Goal: Task Accomplishment & Management: Use online tool/utility

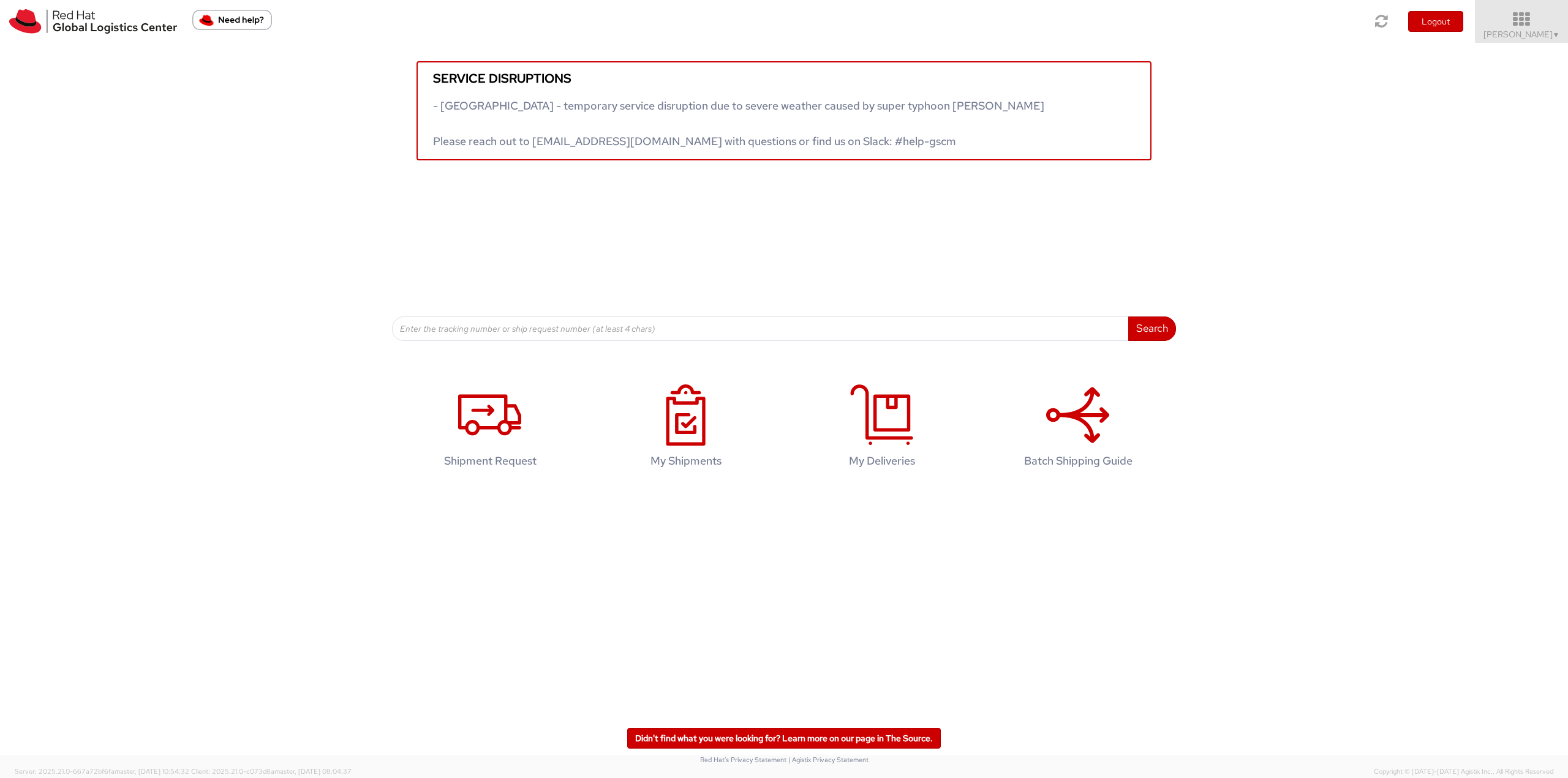
click at [1175, 24] on icon at bounding box center [1522, 19] width 107 height 17
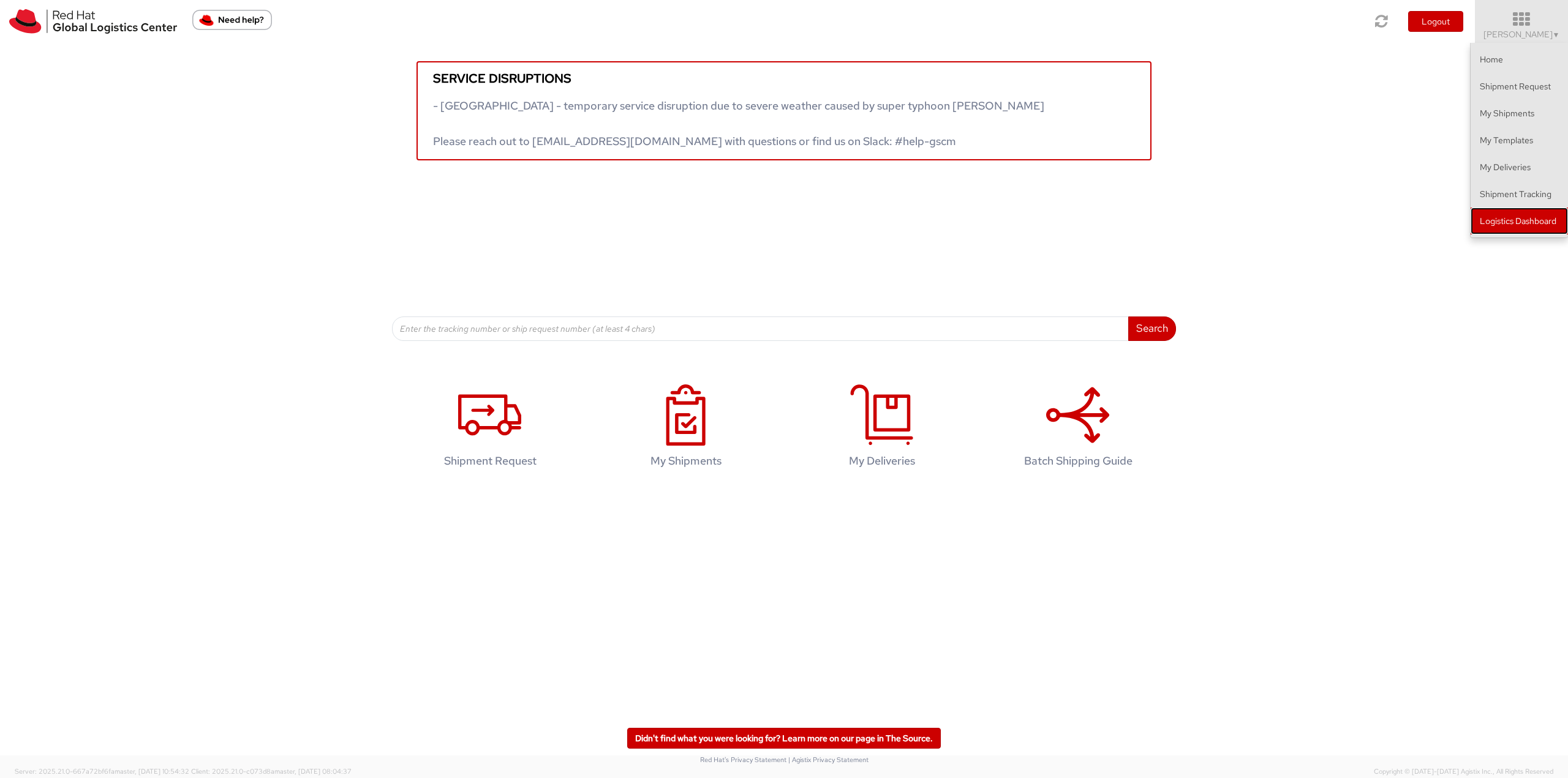
click at [1175, 230] on link "Logistics Dashboard" at bounding box center [1519, 221] width 97 height 27
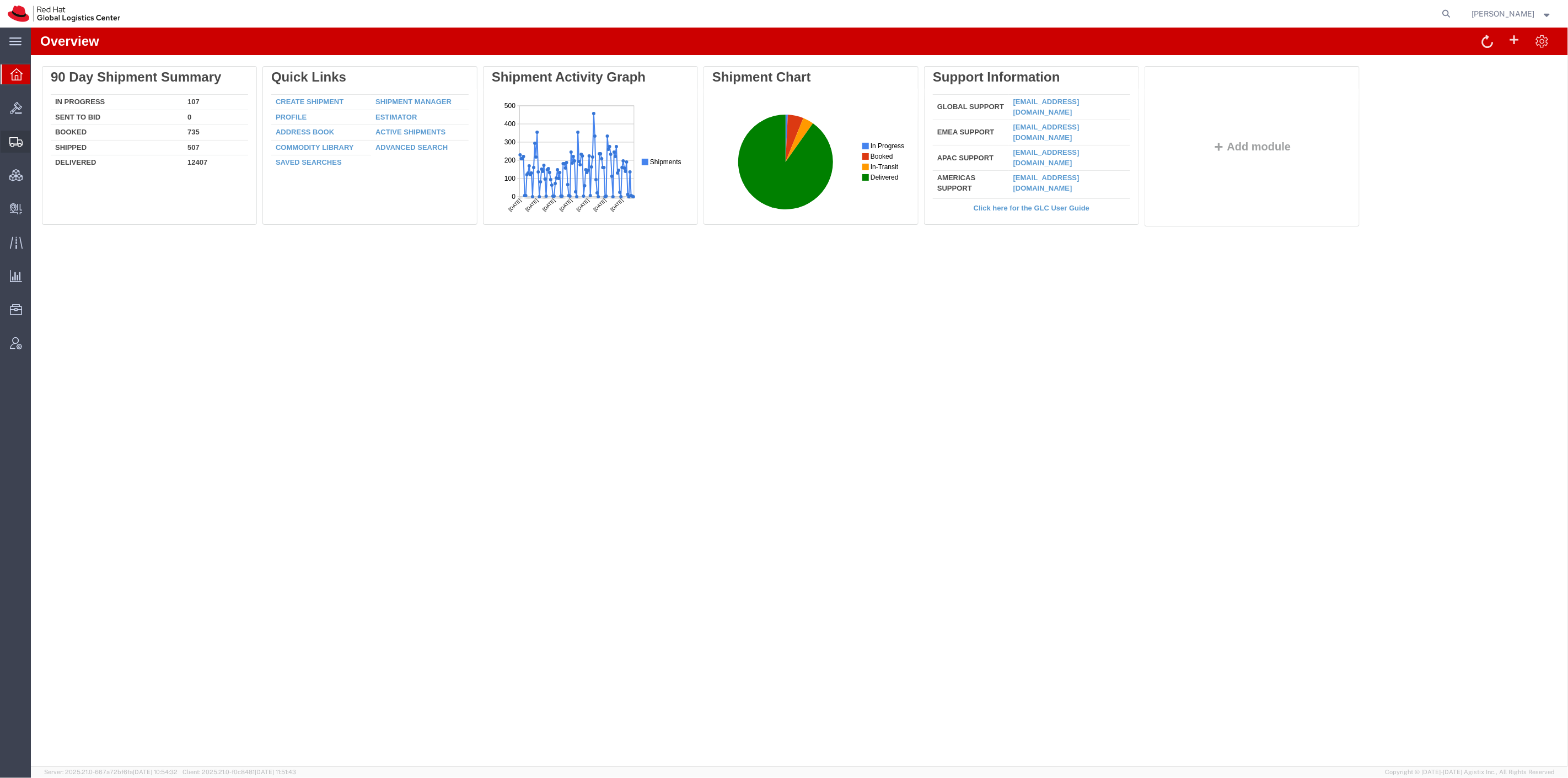
click at [0, 0] on span "Shipment Manager" at bounding box center [0, 0] width 0 height 0
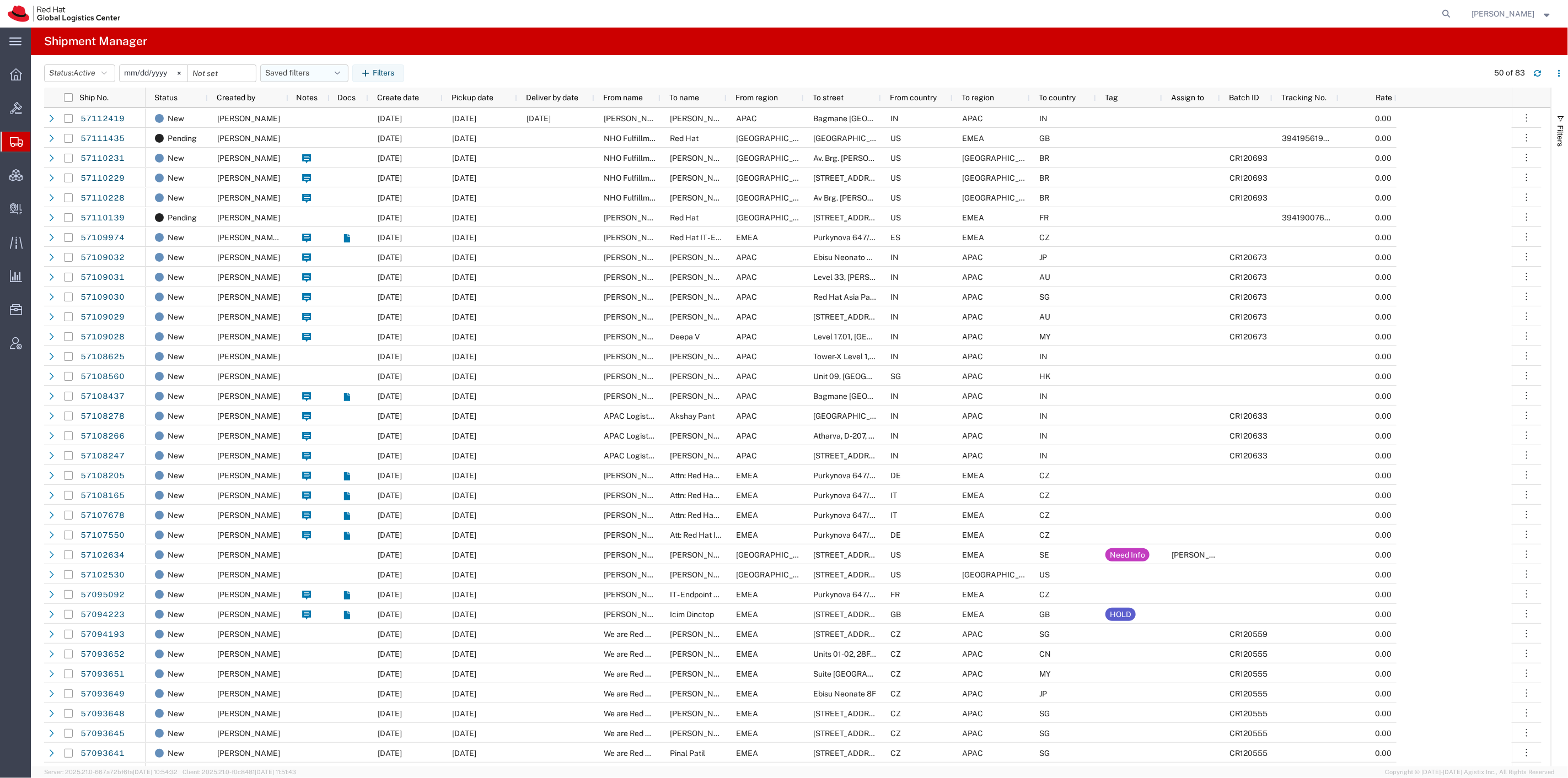
click at [300, 70] on button "Saved filters" at bounding box center [304, 73] width 88 height 18
click at [302, 139] on span "SR" at bounding box center [333, 142] width 144 height 20
type input "2023-12-05"
type input "2027-02-22"
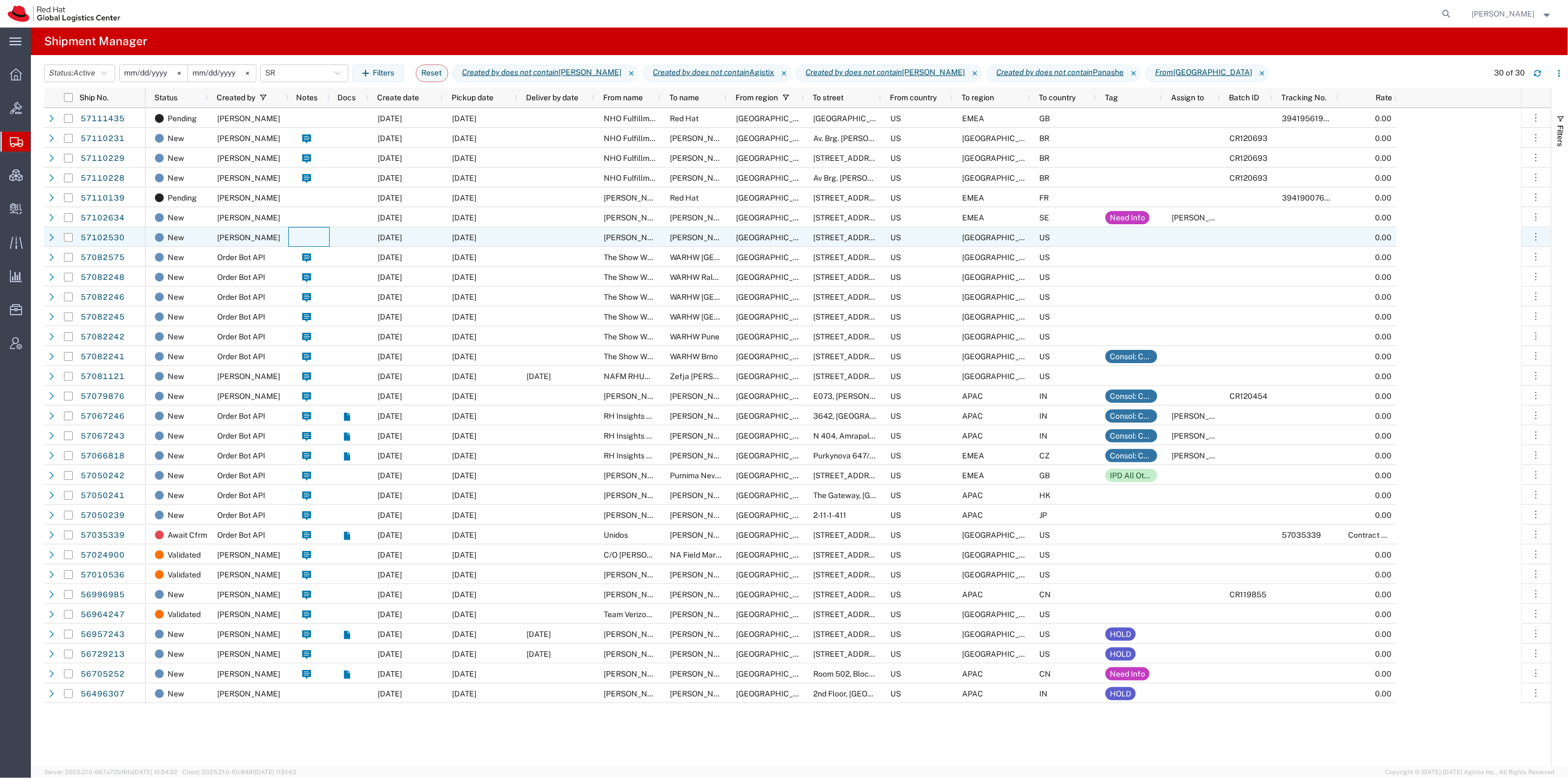
click at [320, 236] on div at bounding box center [309, 237] width 42 height 20
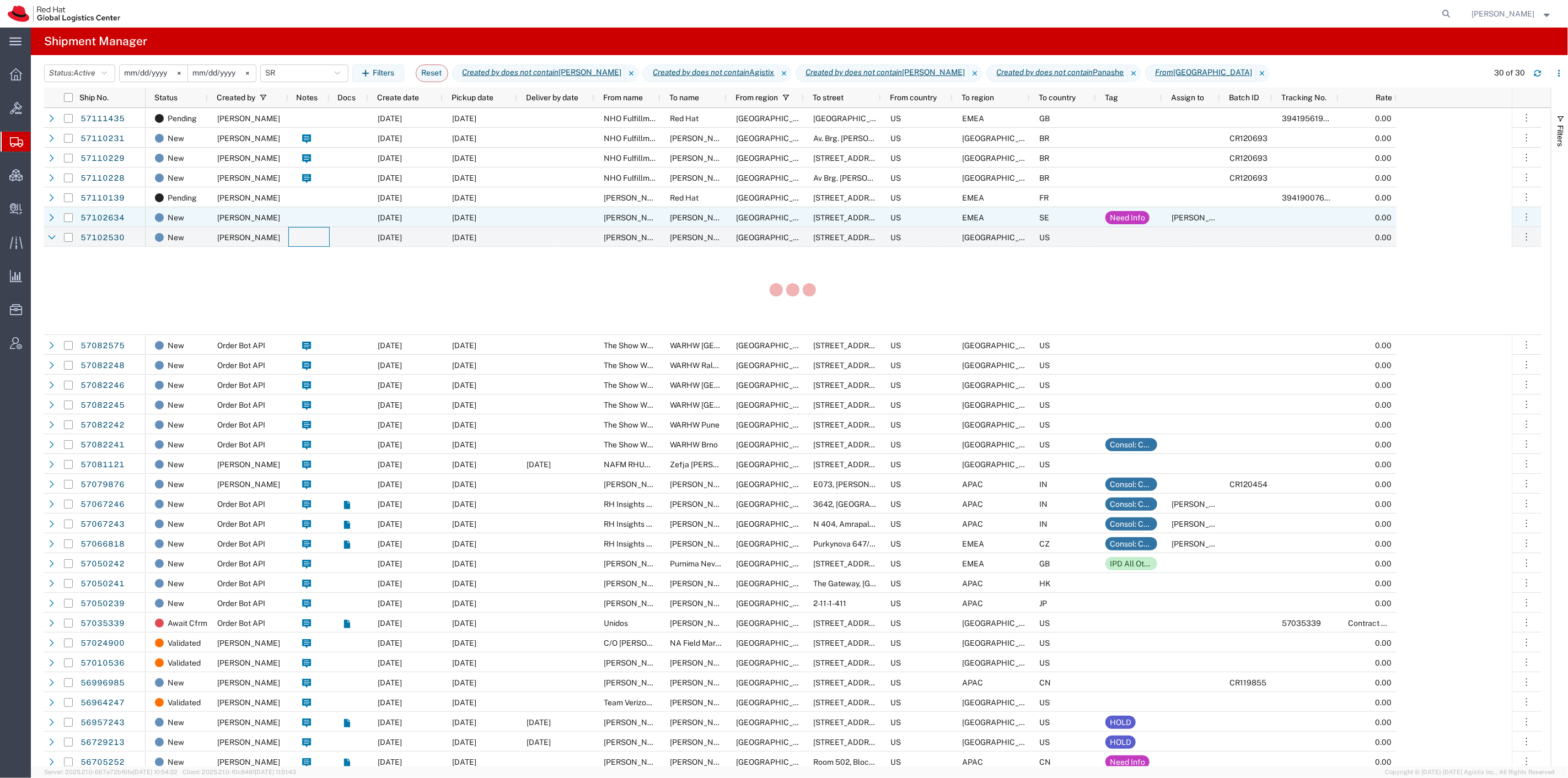
click at [317, 217] on div at bounding box center [309, 217] width 42 height 20
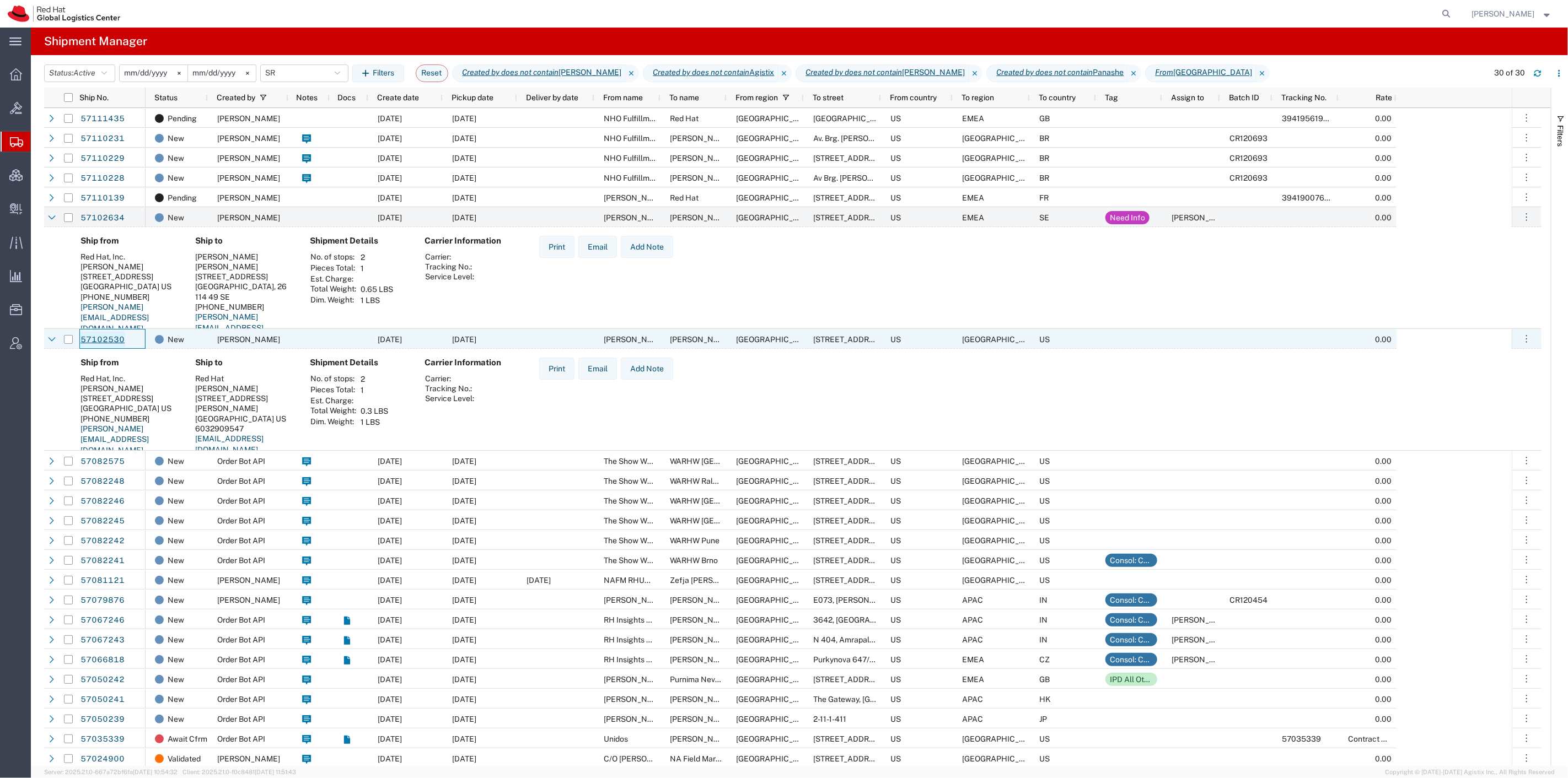
click at [112, 343] on link "57102530" at bounding box center [102, 340] width 45 height 18
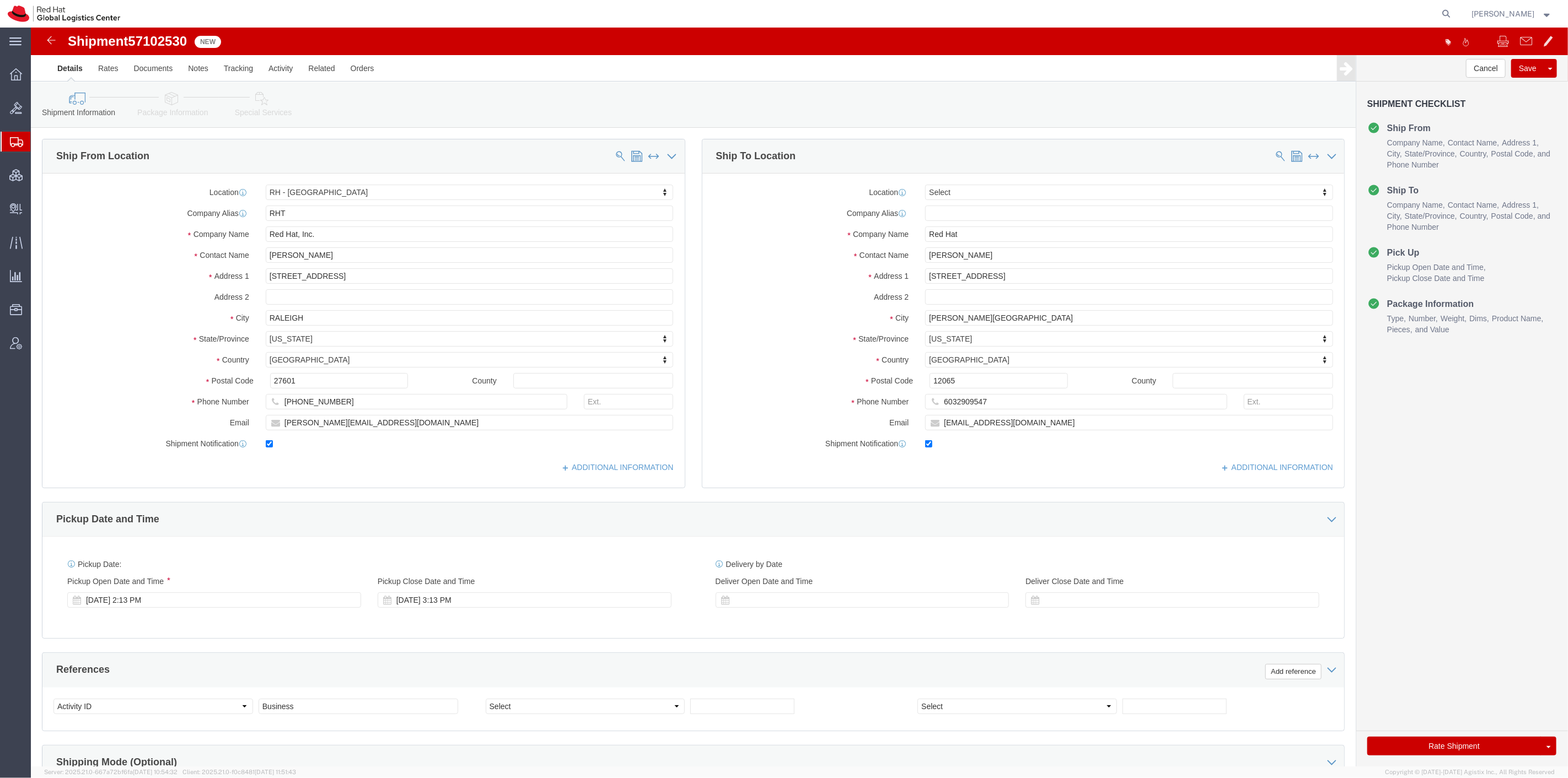
select select "38014"
select select
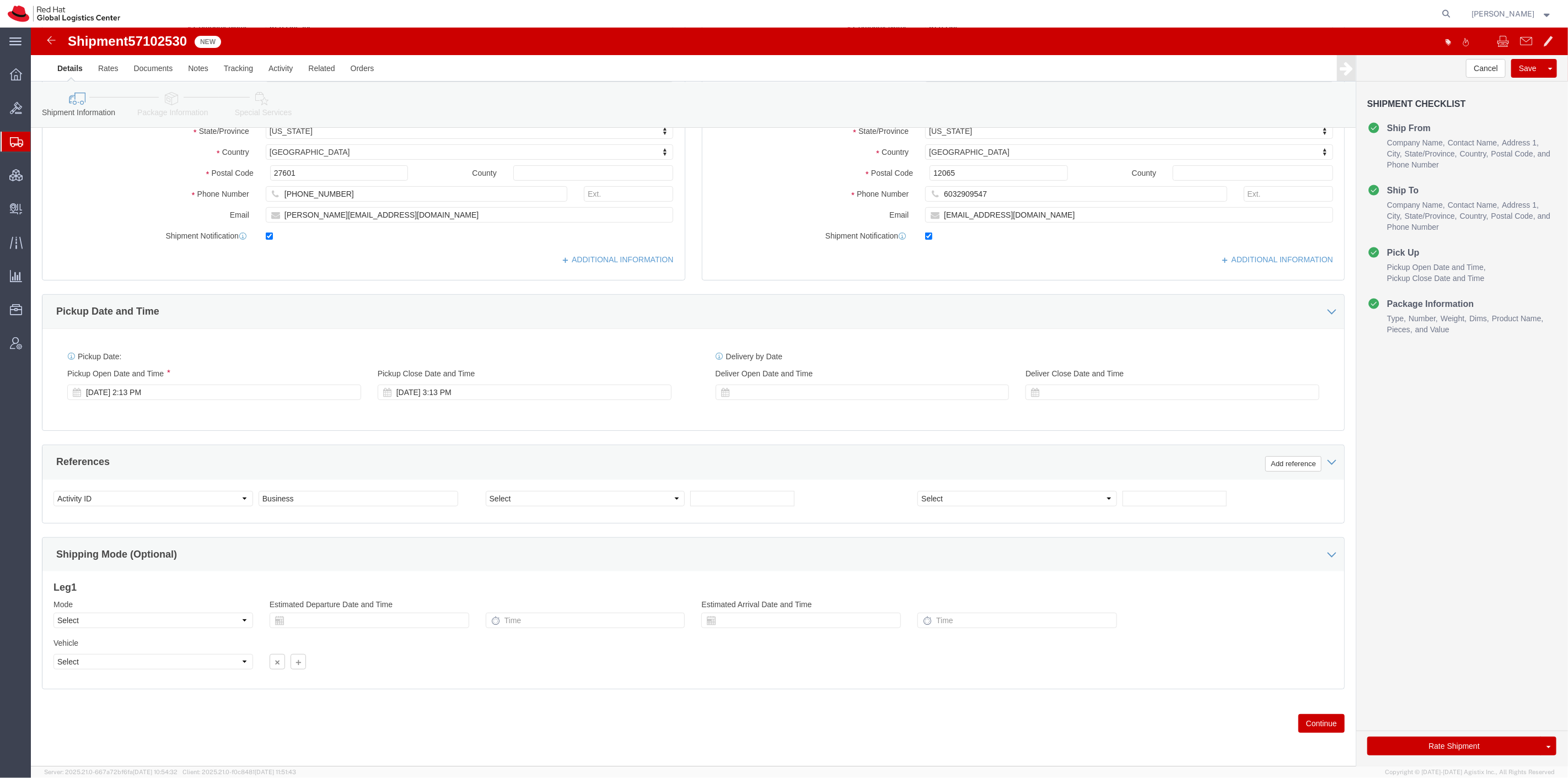
scroll to position [212, 0]
click link "Package Information"
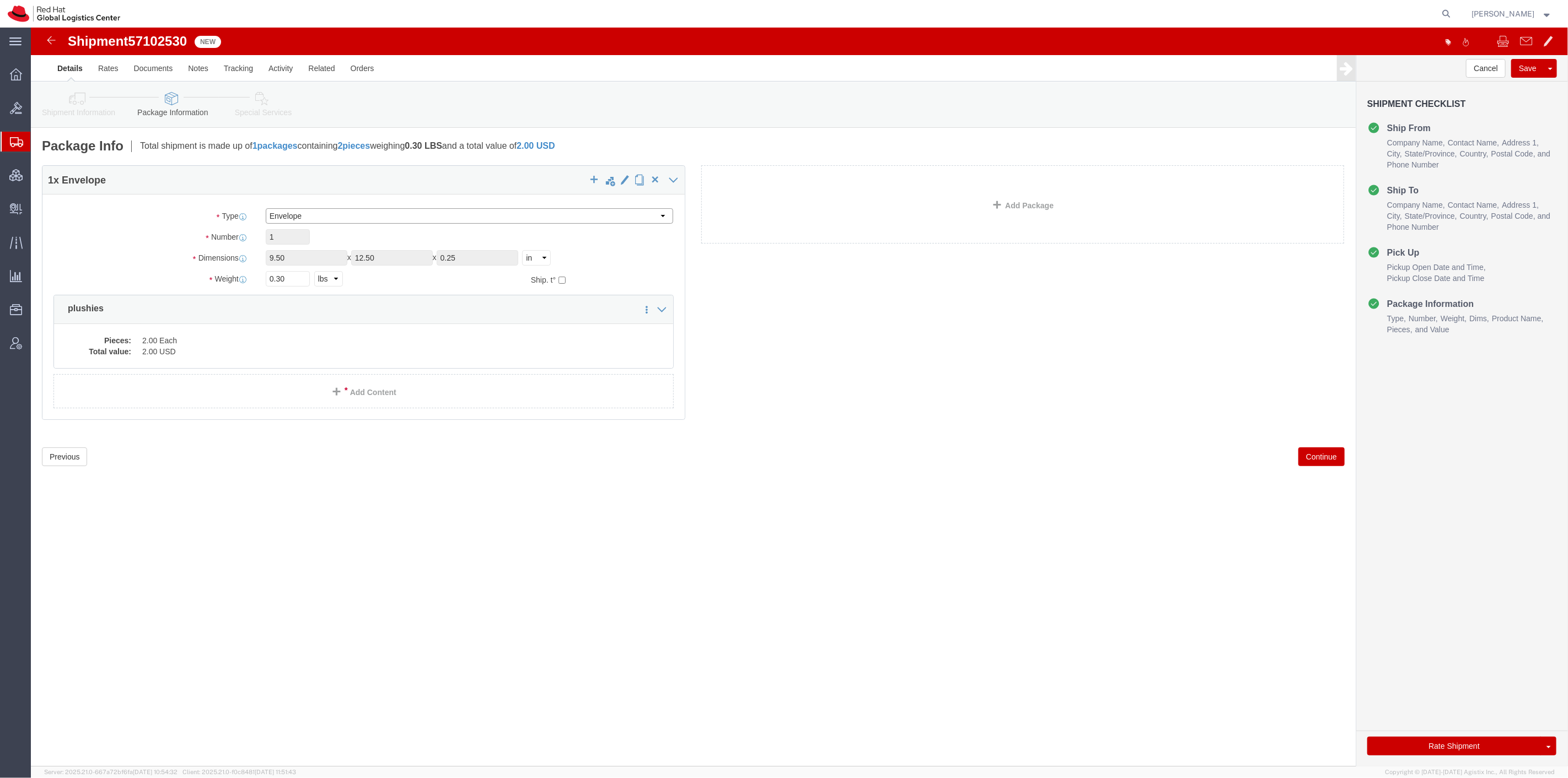
click select "Select Case(s) Crate(s) Envelope Large Box Medium Box PAK Skid(s) Small Box Sma…"
select select "PAK"
click select "Select Case(s) Crate(s) Envelope Large Box Medium Box PAK Skid(s) Small Box Sma…"
type input "10.25"
type input "12.75"
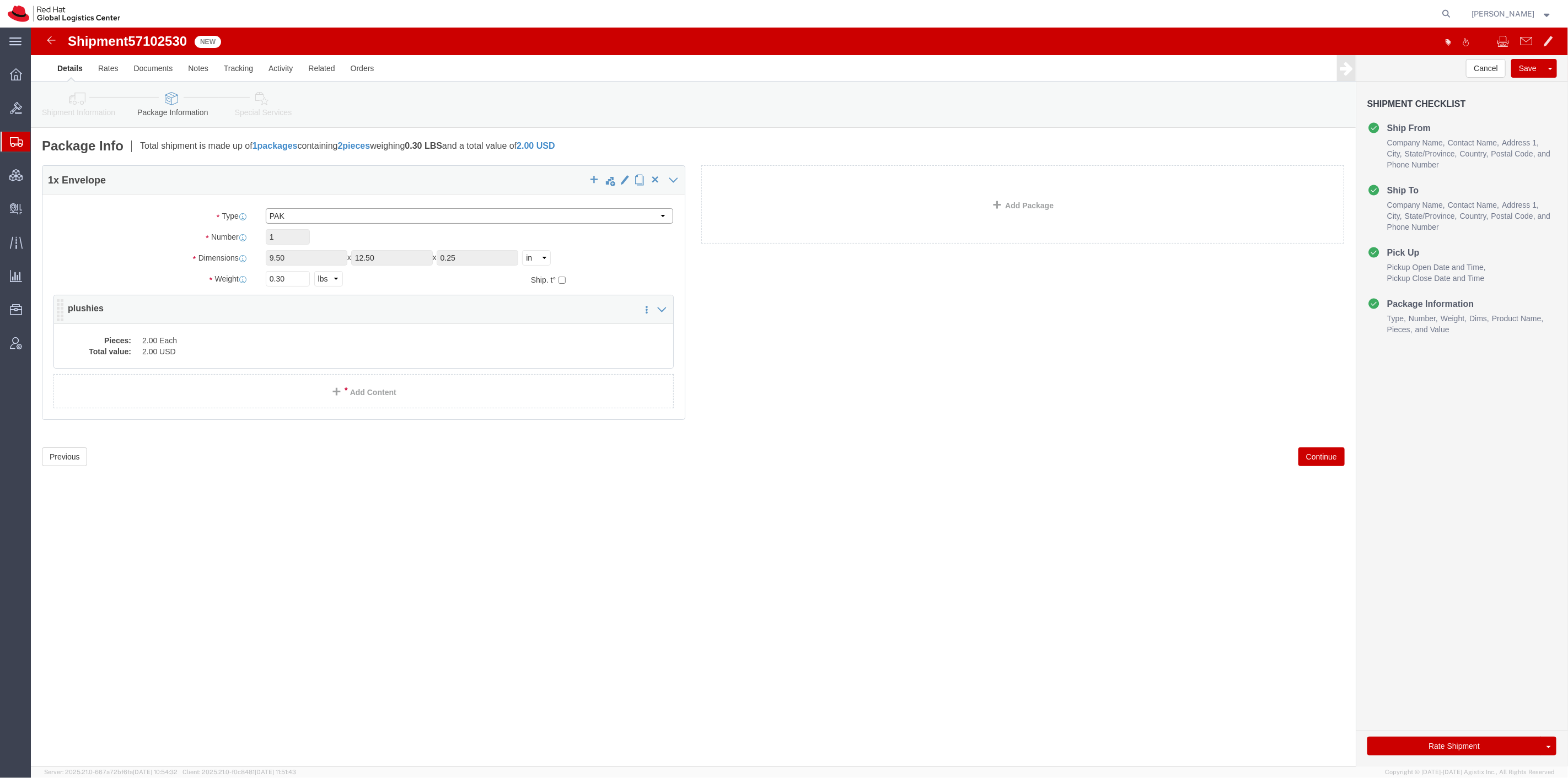
type input "1.00"
click link "Special Services"
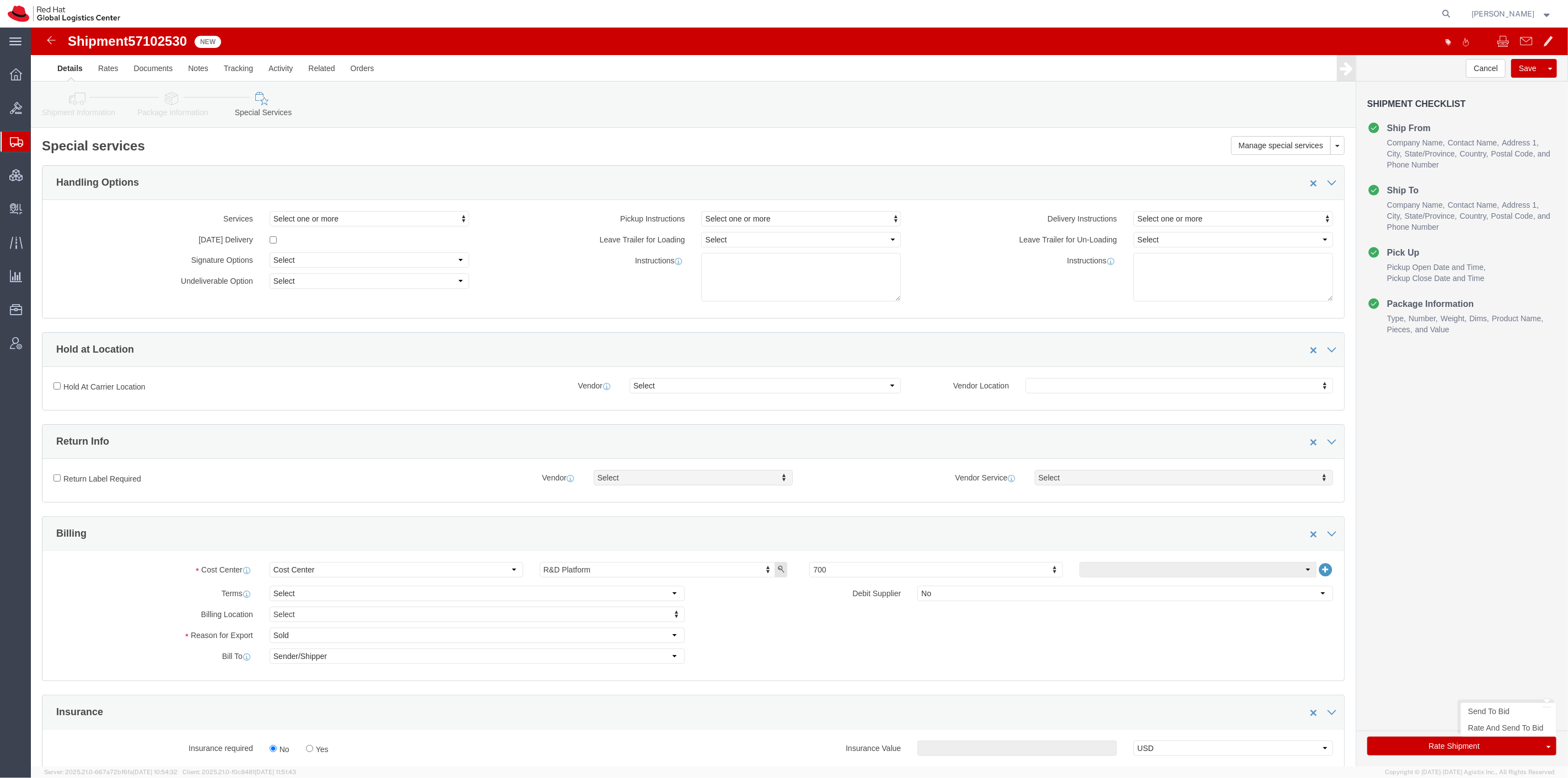
click button "Rate Shipment"
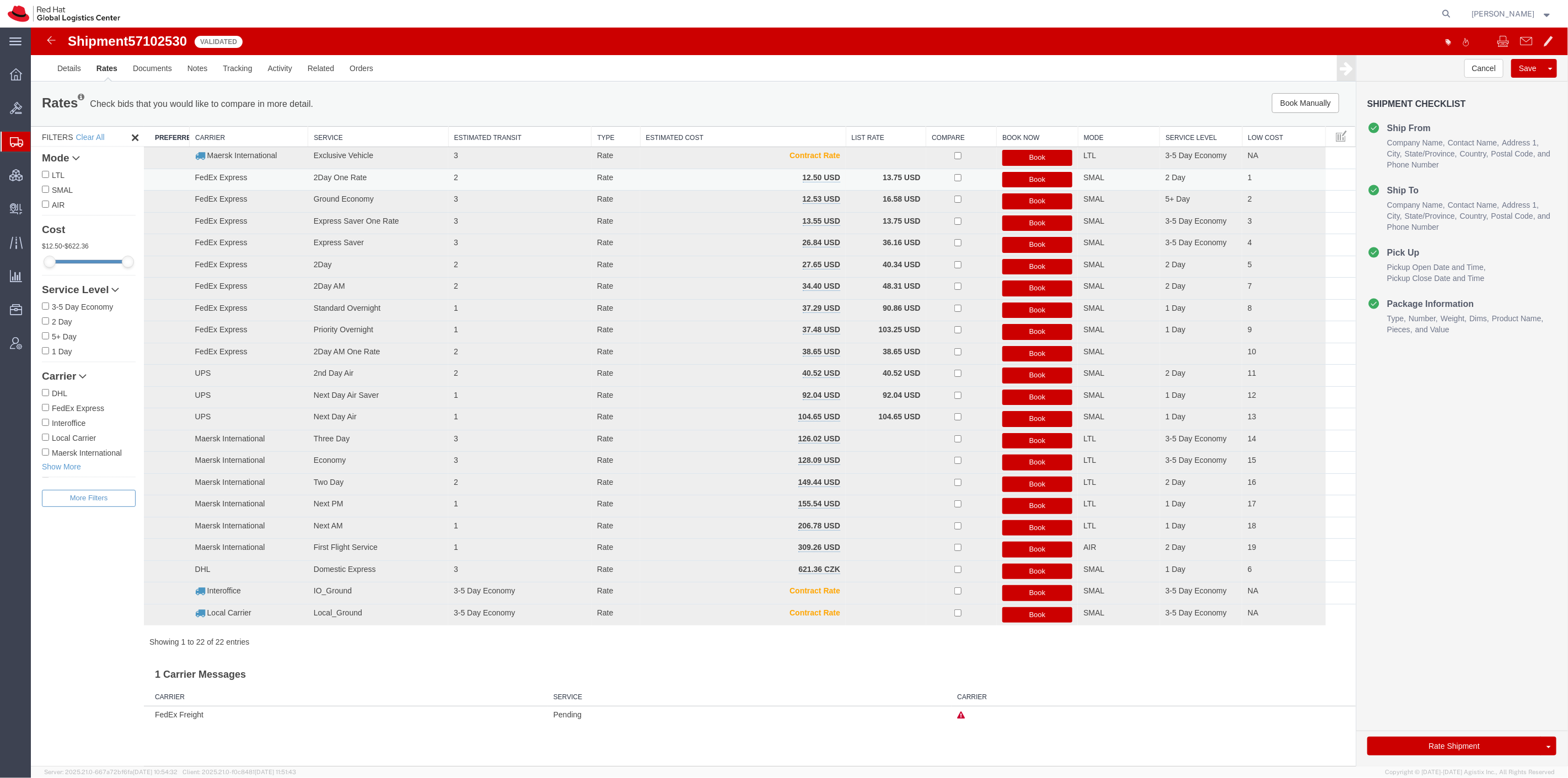
click at [1036, 182] on button "Book" at bounding box center [1037, 180] width 70 height 16
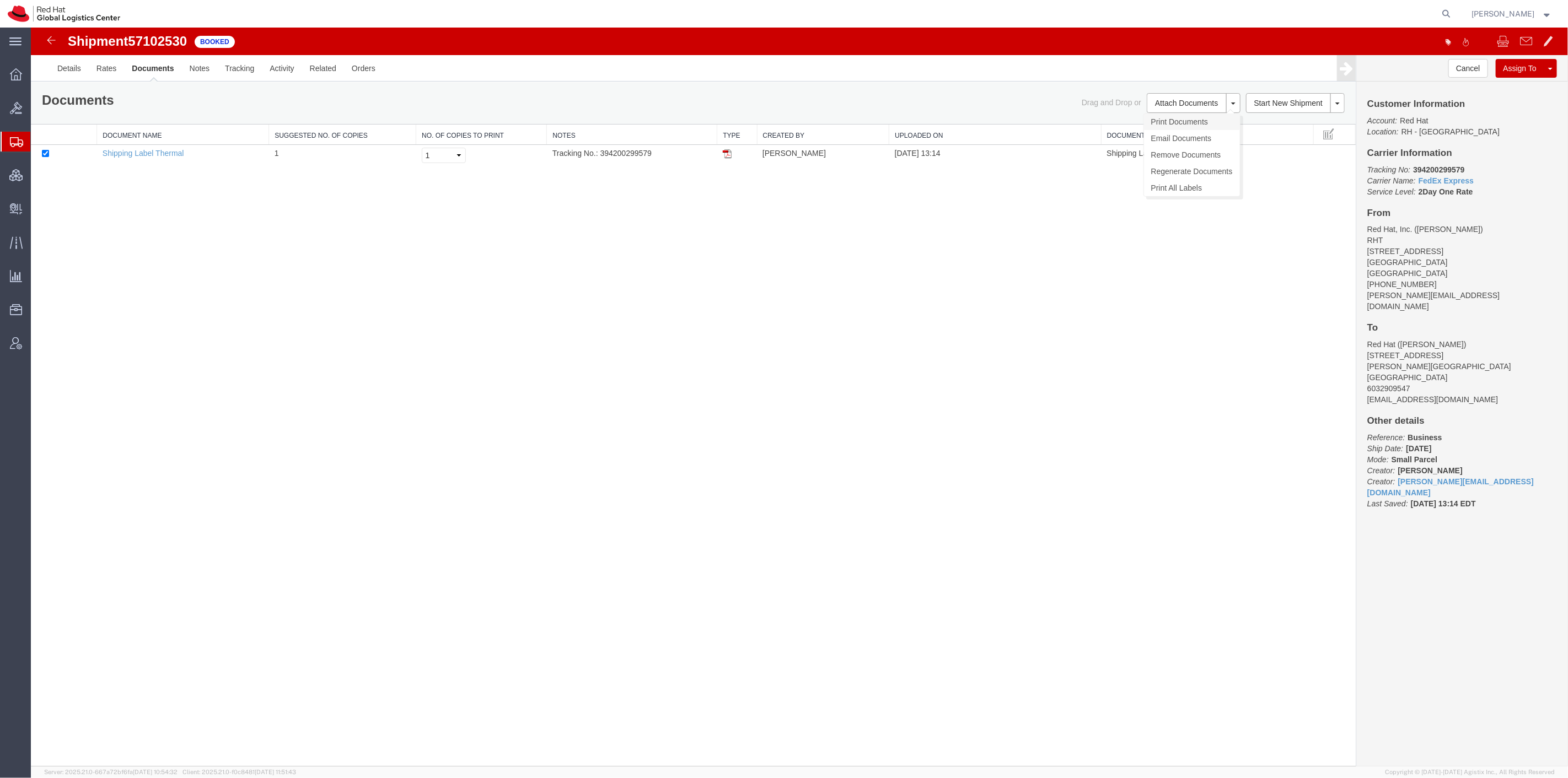
click at [1160, 115] on link "Print Documents" at bounding box center [1191, 121] width 96 height 17
